Goal: Task Accomplishment & Management: Manage account settings

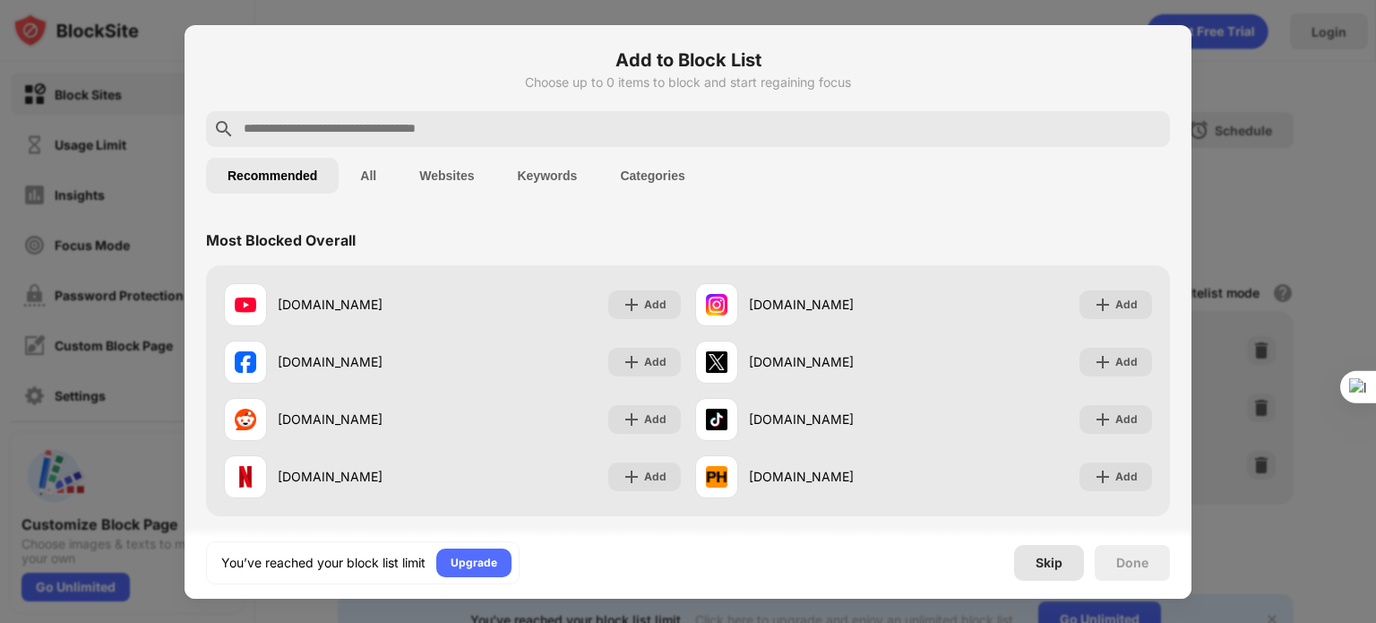
click at [1052, 563] on div "Skip" at bounding box center [1049, 562] width 27 height 14
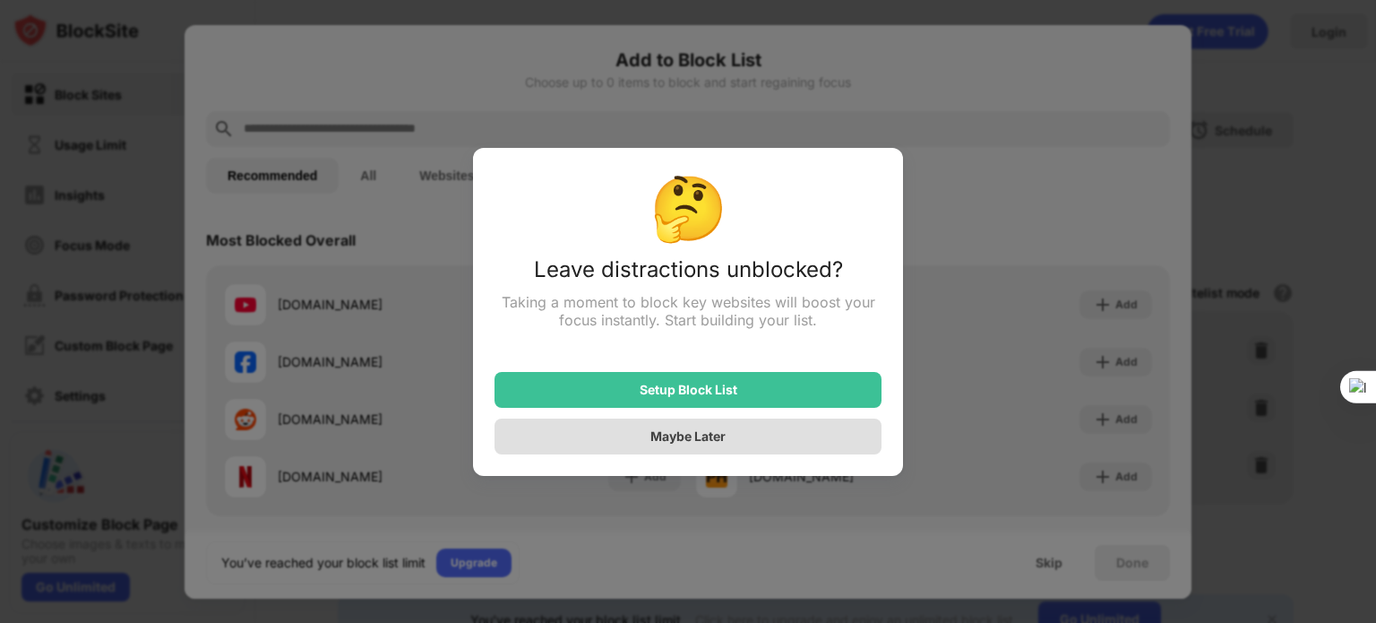
click at [674, 443] on div "Maybe Later" at bounding box center [687, 435] width 75 height 15
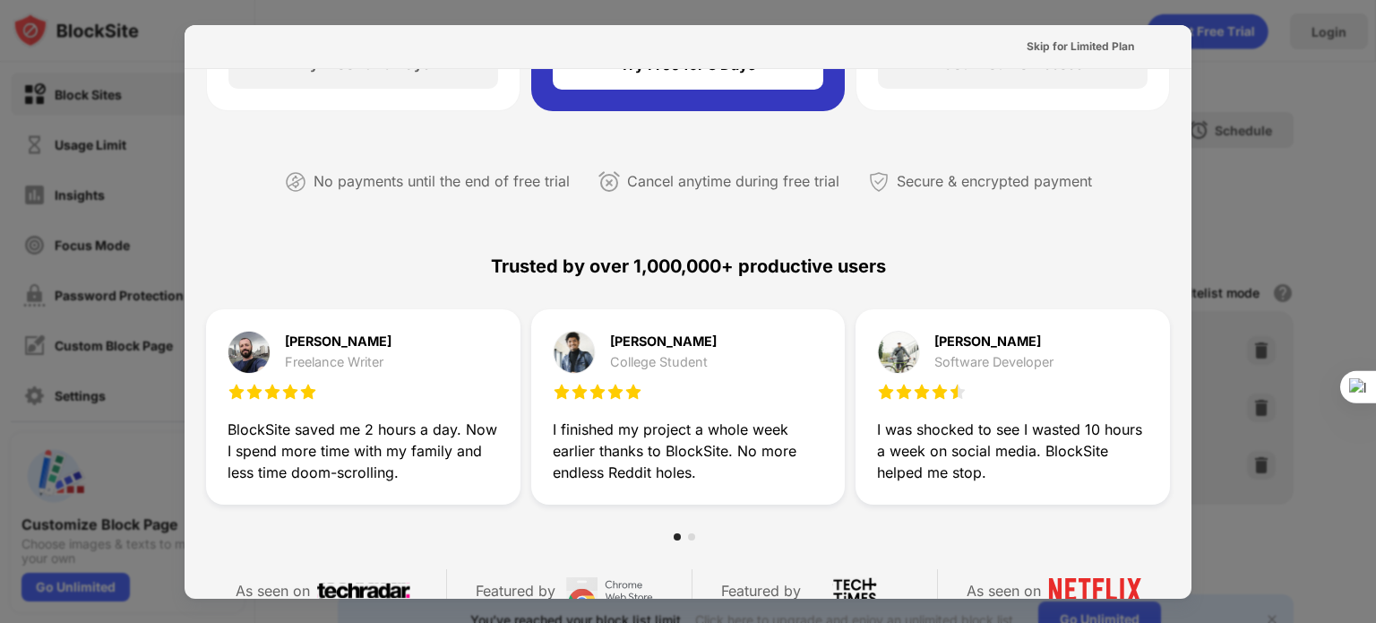
scroll to position [358, 0]
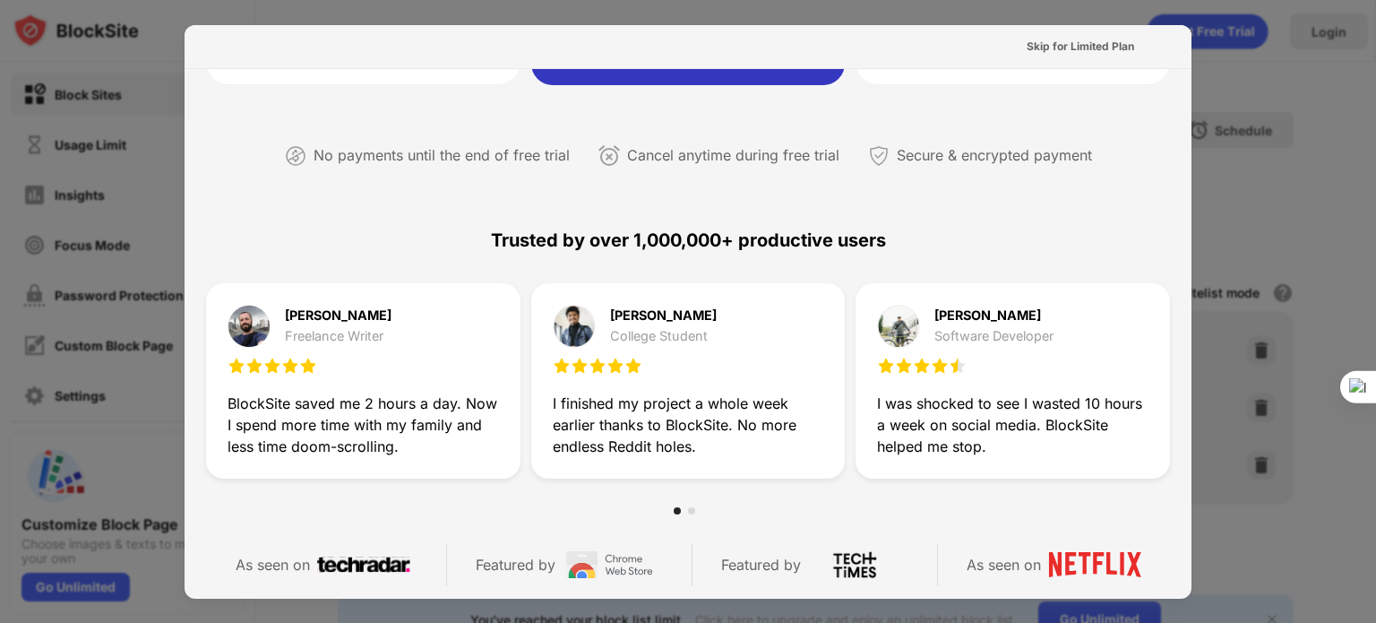
click at [1297, 221] on div at bounding box center [688, 311] width 1376 height 623
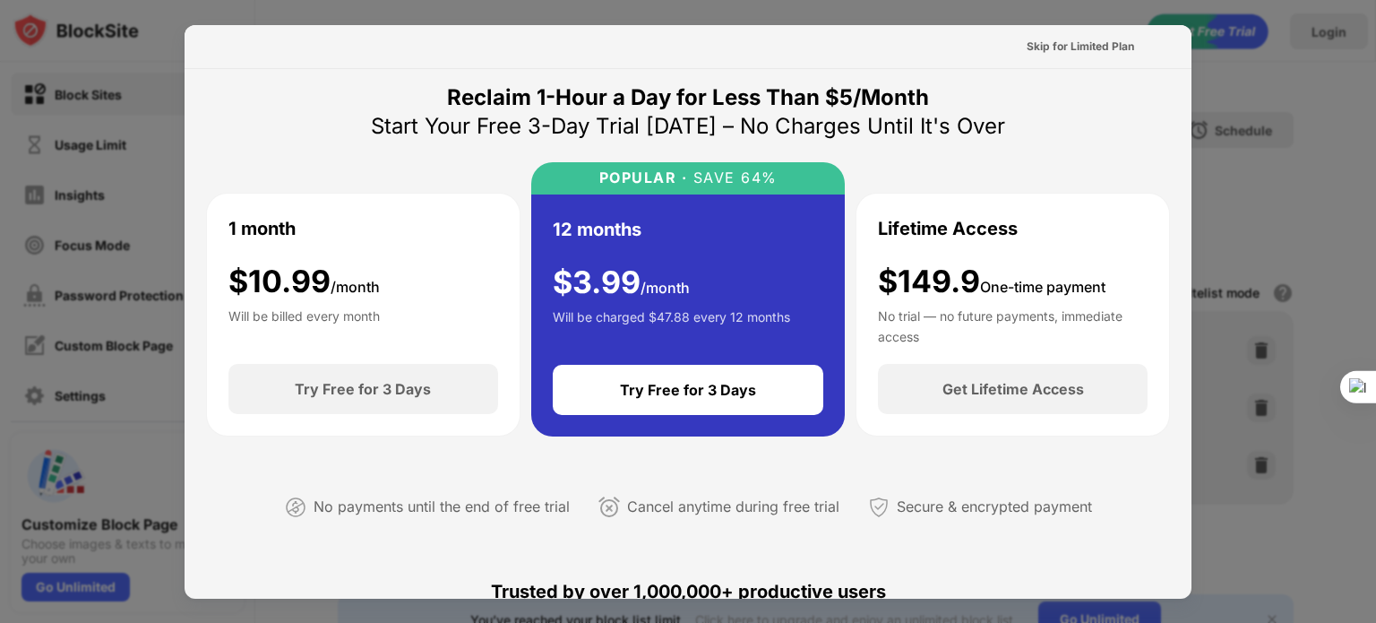
scroll to position [0, 0]
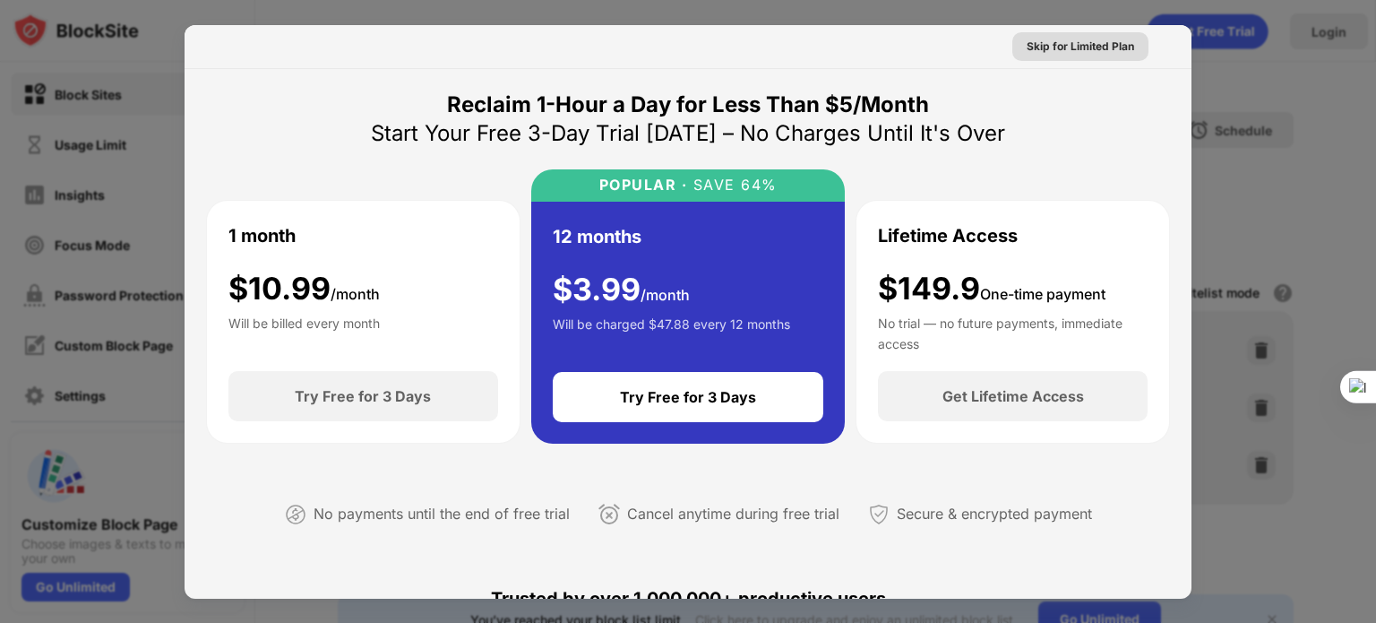
click at [1053, 46] on div "Skip for Limited Plan" at bounding box center [1081, 47] width 108 height 18
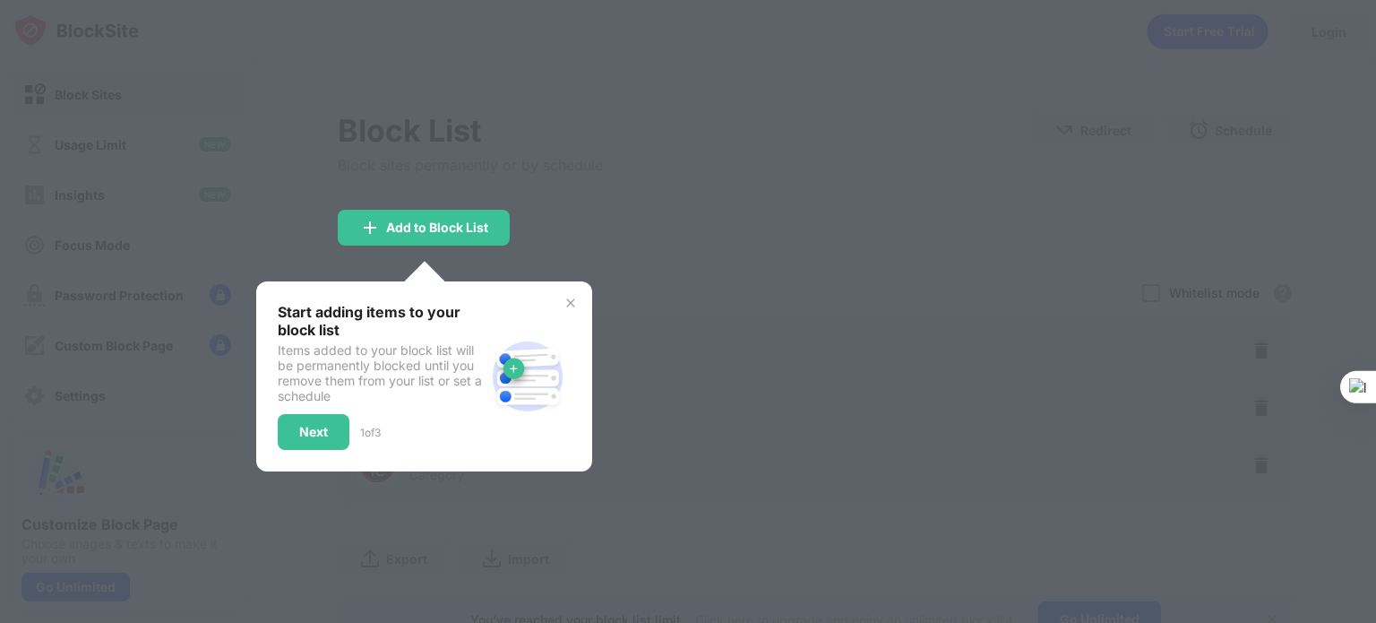
click at [750, 214] on div at bounding box center [688, 311] width 1376 height 623
click at [573, 299] on img at bounding box center [571, 303] width 14 height 14
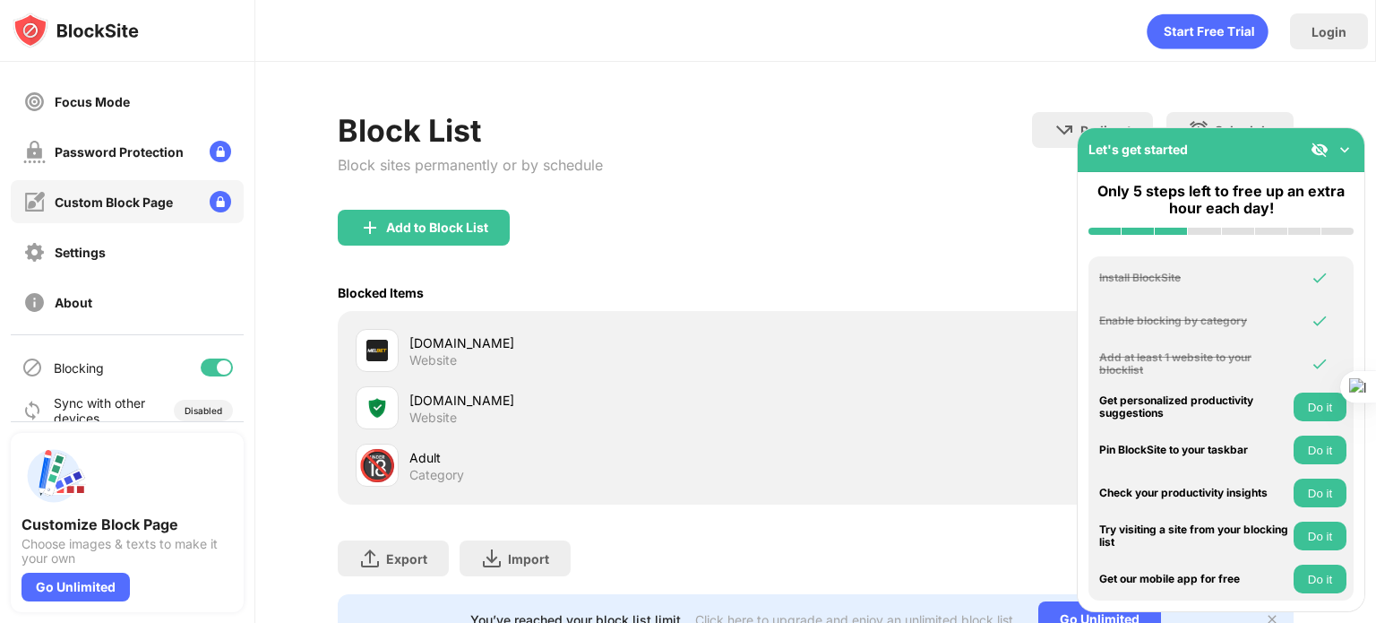
scroll to position [164, 0]
